Goal: Task Accomplishment & Management: Manage account settings

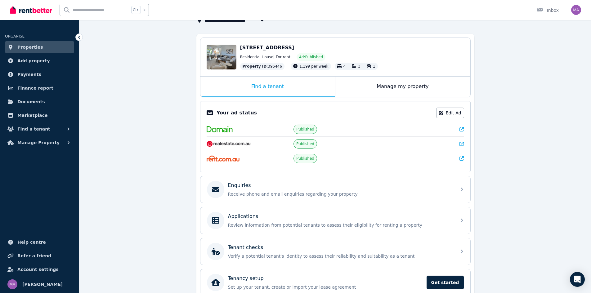
scroll to position [47, 0]
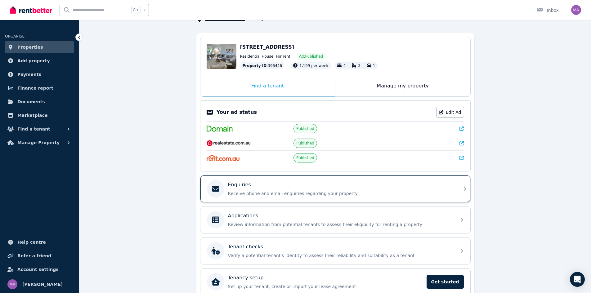
click at [252, 181] on div "Enquiries Receive phone and email enquiries regarding your property" at bounding box center [330, 188] width 246 height 17
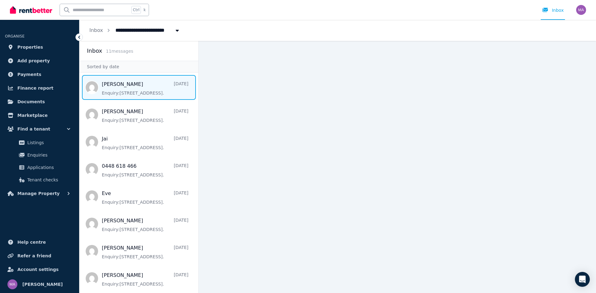
click at [131, 87] on span "Message list" at bounding box center [138, 87] width 119 height 25
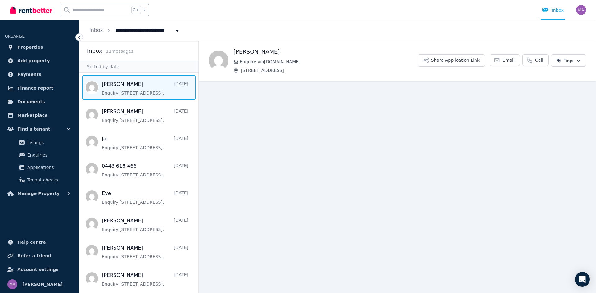
click at [142, 91] on span "Message list" at bounding box center [138, 87] width 119 height 25
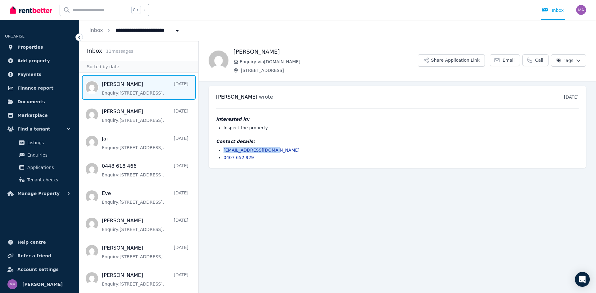
drag, startPoint x: 272, startPoint y: 151, endPoint x: 216, endPoint y: 152, distance: 55.9
click at [216, 152] on ul "[EMAIL_ADDRESS][DOMAIN_NAME] [PHONE_NUMBER]" at bounding box center [397, 154] width 362 height 14
click at [514, 60] on span "Email" at bounding box center [508, 60] width 12 height 6
copy link "[EMAIL_ADDRESS][DOMAIN_NAME]"
click at [274, 132] on div "Interested in: Inspect the property Contact details: [EMAIL_ADDRESS][DOMAIN_NAM…" at bounding box center [397, 134] width 362 height 52
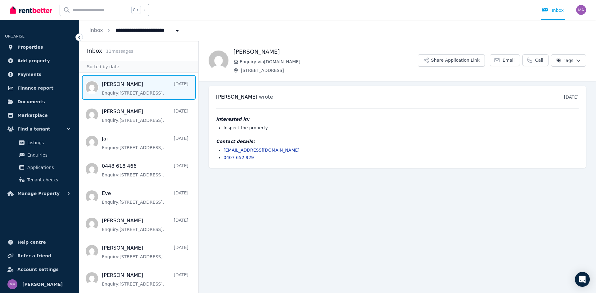
click at [215, 99] on div "[PERSON_NAME] wrote [DATE] 7:05 am [DATE][DATE] Interested in: Inspect the prop…" at bounding box center [397, 127] width 377 height 82
drag, startPoint x: 217, startPoint y: 98, endPoint x: 246, endPoint y: 89, distance: 30.9
click at [246, 89] on div "[PERSON_NAME] wrote [DATE] 7:05 am [DATE][DATE] Interested in: Inspect the prop…" at bounding box center [397, 127] width 377 height 82
click at [147, 87] on span "Message list" at bounding box center [138, 87] width 119 height 25
click at [131, 31] on span "[STREET_ADDRESS]" at bounding box center [143, 30] width 62 height 10
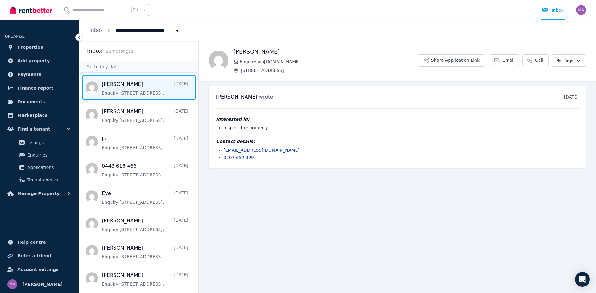
click at [131, 31] on span "[STREET_ADDRESS]" at bounding box center [143, 30] width 62 height 10
type input "**********"
click at [97, 34] on span "Inbox" at bounding box center [96, 30] width 14 height 7
click at [277, 167] on div "[PERSON_NAME] wrote [DATE] 7:05 am [DATE][DATE] Interested in: Inspect the prop…" at bounding box center [397, 127] width 377 height 82
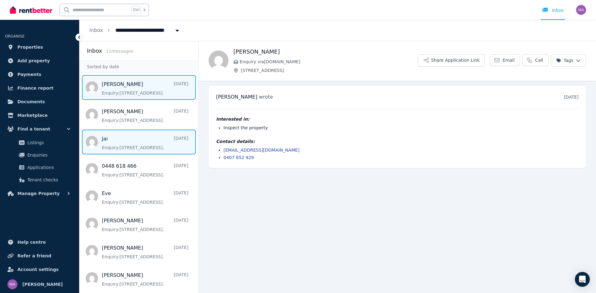
click at [128, 144] on span "Message list" at bounding box center [138, 142] width 119 height 25
